Goal: Information Seeking & Learning: Check status

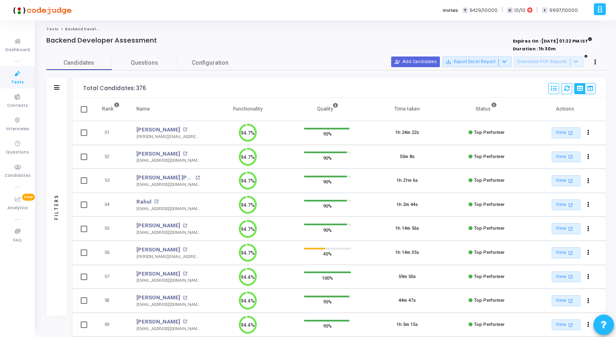
click at [13, 77] on icon at bounding box center [17, 74] width 17 height 10
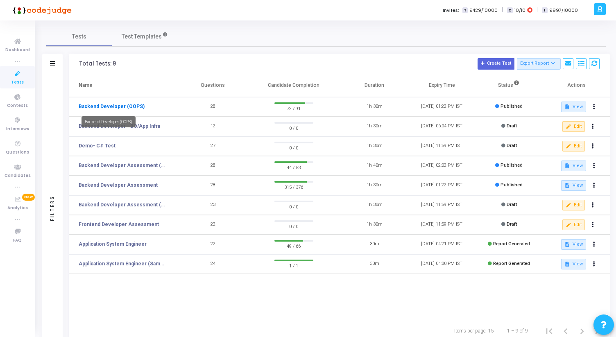
click at [120, 108] on link "Backend Developer (OOPS)" at bounding box center [112, 106] width 66 height 7
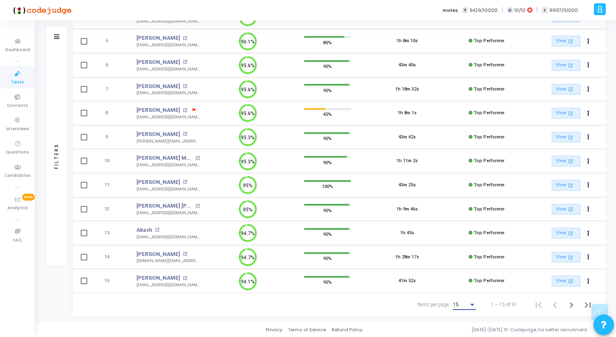
click at [467, 305] on div "15" at bounding box center [461, 305] width 16 height 6
click at [465, 300] on span "50" at bounding box center [464, 300] width 23 height 15
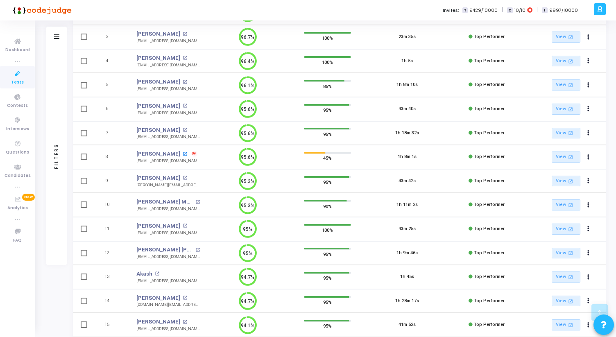
click at [183, 155] on mat-icon "open_in_new" at bounding box center [185, 154] width 5 height 5
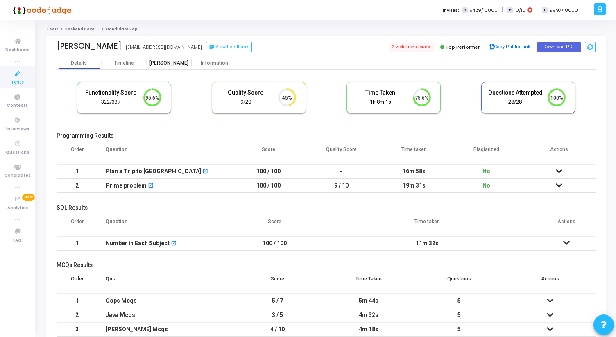
click at [176, 63] on div "[PERSON_NAME]" at bounding box center [169, 63] width 45 height 6
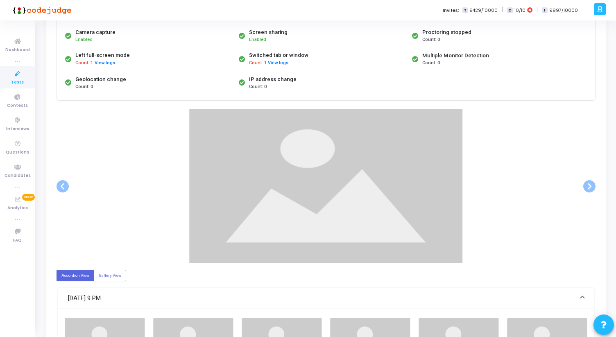
scroll to position [92, 0]
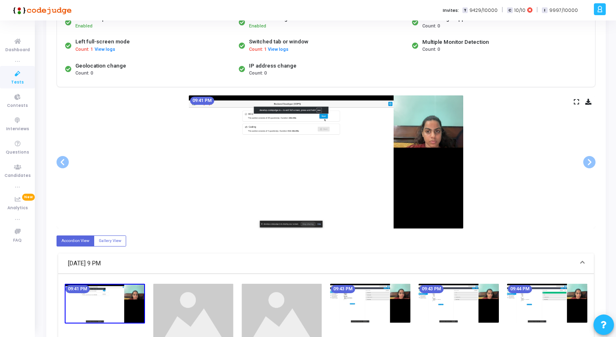
click at [576, 101] on icon at bounding box center [575, 101] width 5 height 5
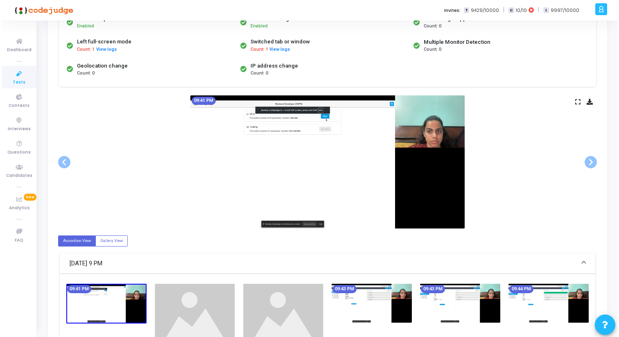
scroll to position [0, 0]
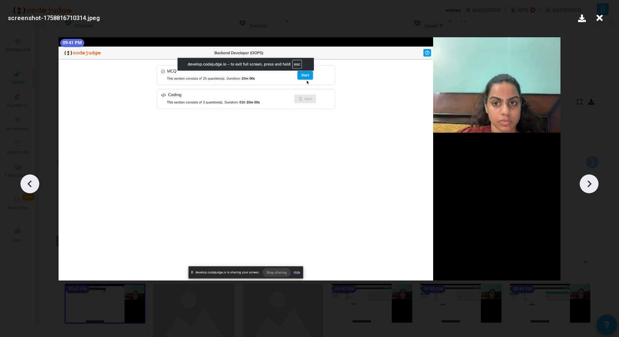
click at [594, 190] on div at bounding box center [589, 183] width 19 height 19
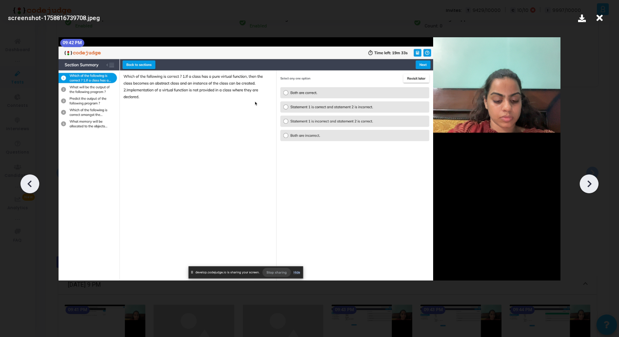
click at [594, 190] on div at bounding box center [589, 183] width 19 height 19
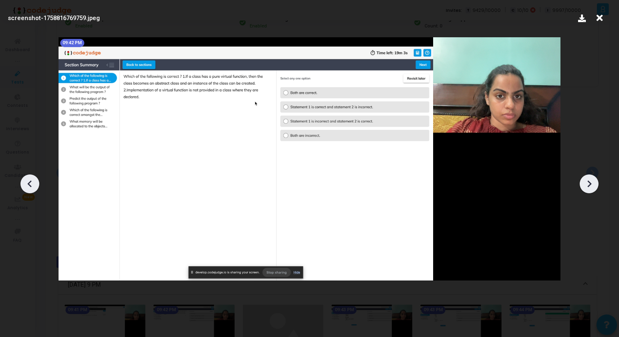
click at [592, 187] on icon at bounding box center [589, 184] width 12 height 12
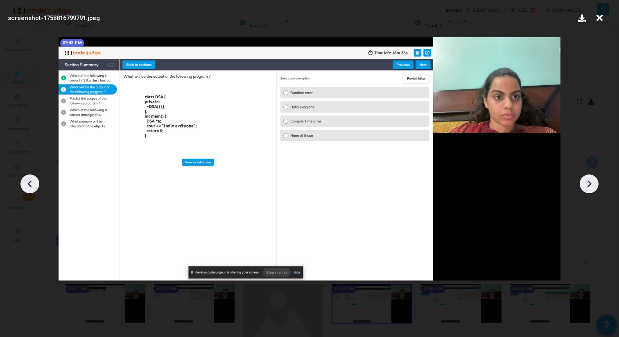
click at [592, 187] on icon at bounding box center [589, 184] width 12 height 12
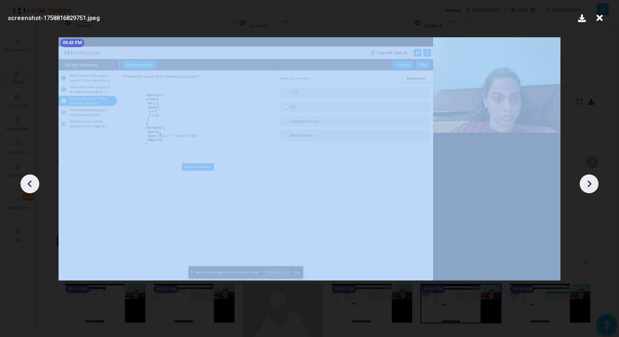
click at [592, 187] on icon at bounding box center [589, 184] width 12 height 12
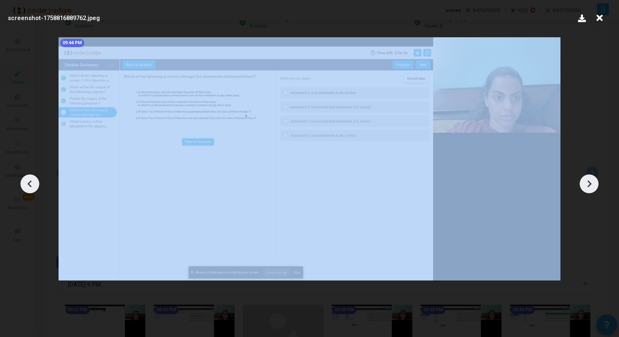
click at [592, 187] on icon at bounding box center [589, 184] width 12 height 12
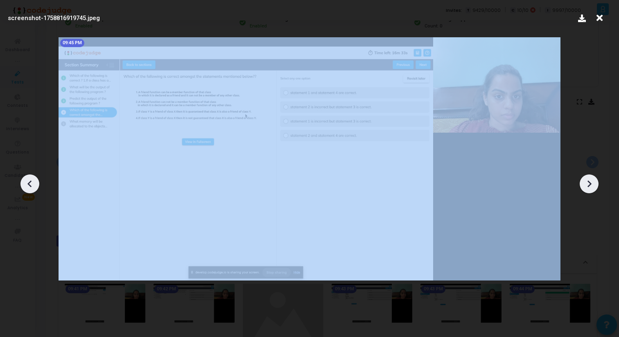
click at [592, 187] on icon at bounding box center [589, 184] width 12 height 12
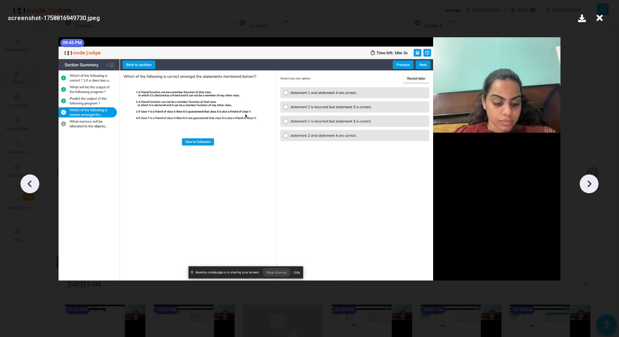
click at [591, 186] on icon at bounding box center [589, 184] width 12 height 12
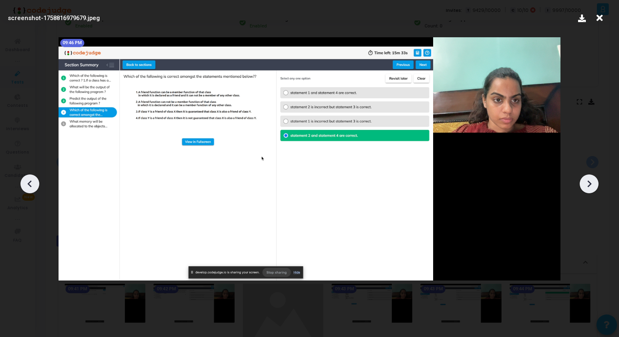
click at [591, 186] on icon at bounding box center [589, 184] width 12 height 12
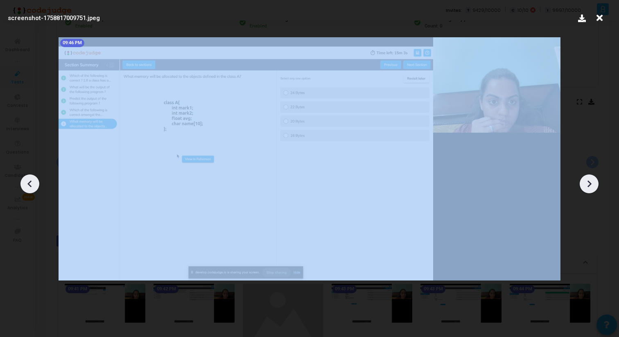
click at [591, 186] on icon at bounding box center [589, 184] width 12 height 12
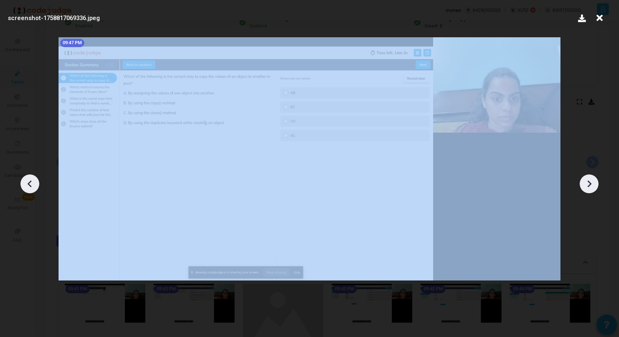
click at [591, 186] on icon at bounding box center [589, 184] width 12 height 12
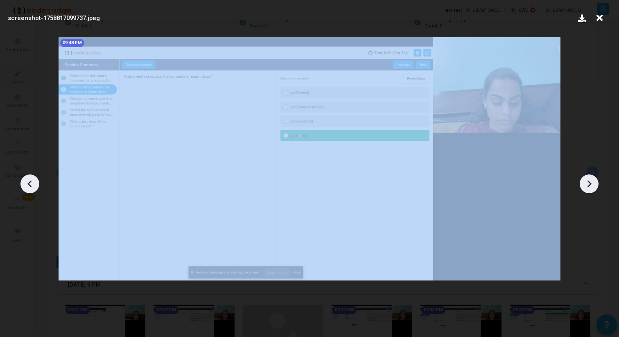
click at [591, 186] on icon at bounding box center [589, 184] width 12 height 12
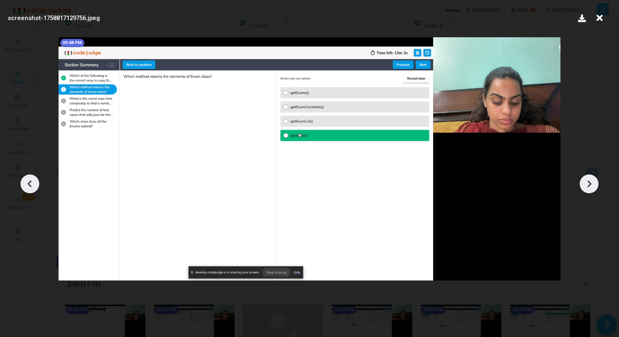
click at [587, 183] on icon at bounding box center [589, 184] width 12 height 12
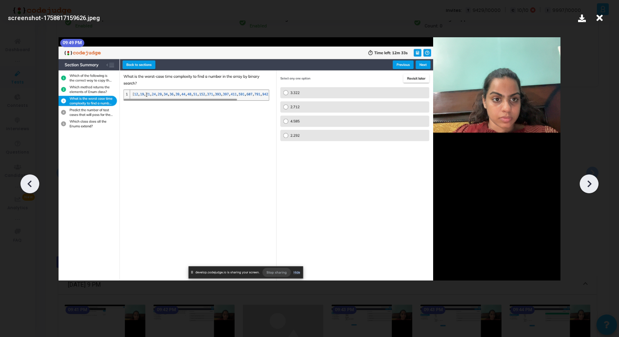
click at [587, 183] on icon at bounding box center [589, 184] width 12 height 12
click at [591, 183] on icon at bounding box center [589, 183] width 4 height 7
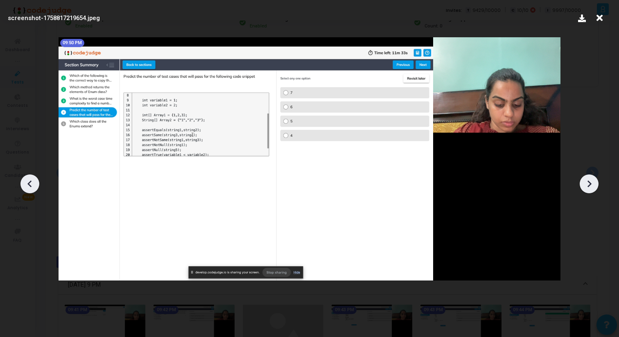
click at [592, 185] on icon at bounding box center [589, 184] width 12 height 12
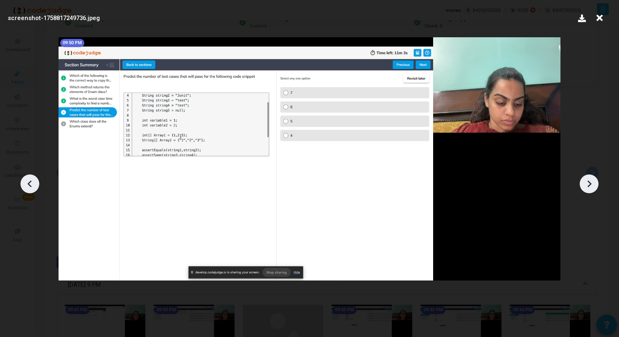
click at [592, 185] on icon at bounding box center [589, 184] width 12 height 12
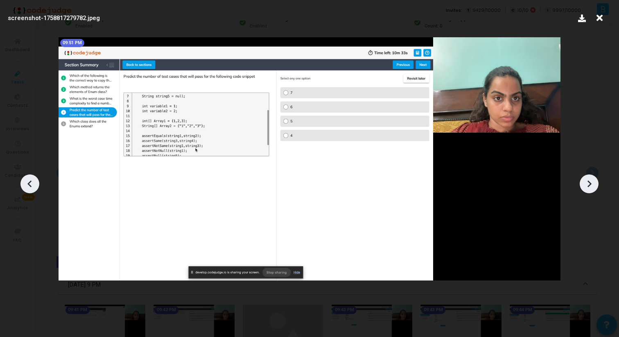
click at [592, 185] on icon at bounding box center [589, 184] width 12 height 12
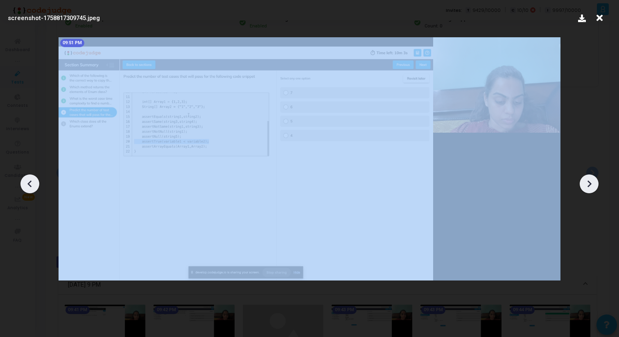
click at [592, 185] on icon at bounding box center [589, 184] width 12 height 12
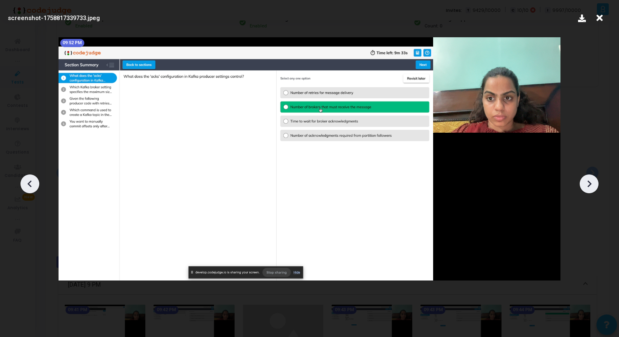
click at [602, 15] on icon at bounding box center [599, 18] width 13 height 16
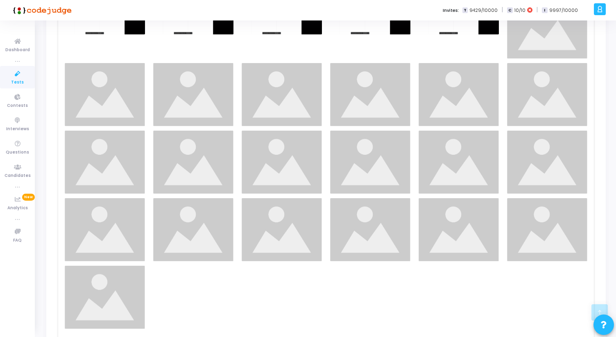
scroll to position [532, 0]
